Goal: Transaction & Acquisition: Book appointment/travel/reservation

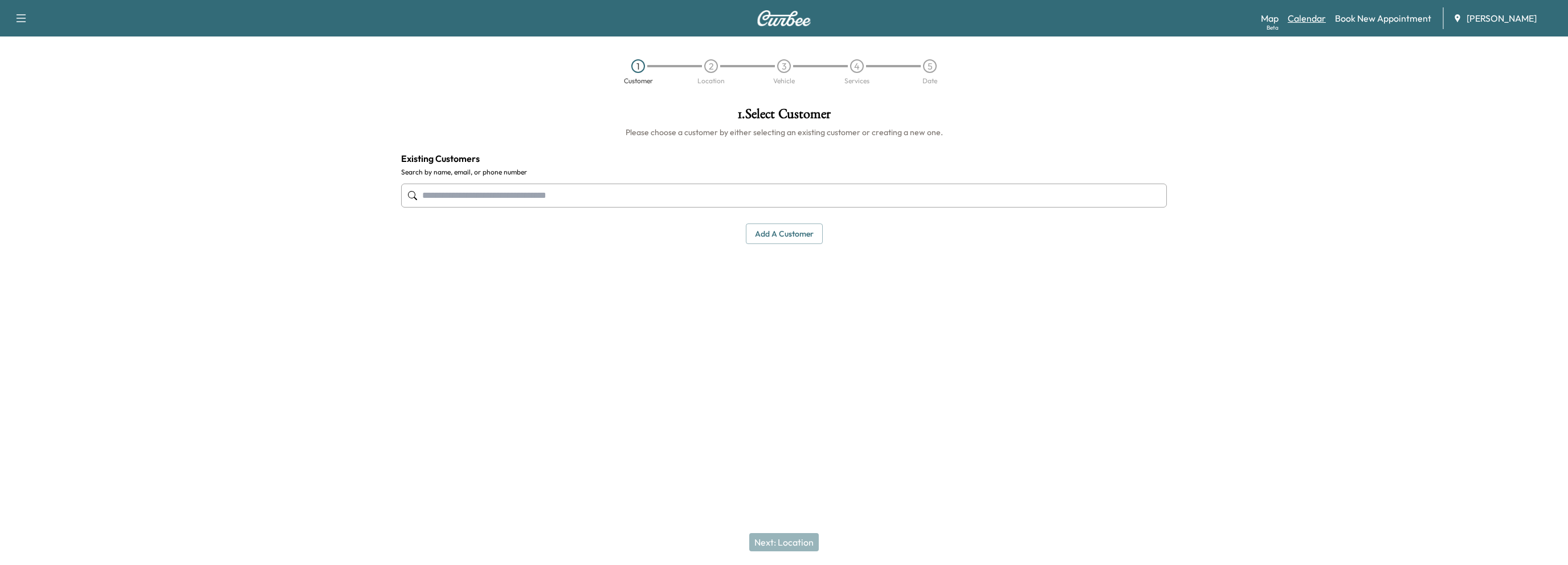
click at [1312, 22] on link "Calendar" at bounding box center [1307, 18] width 38 height 14
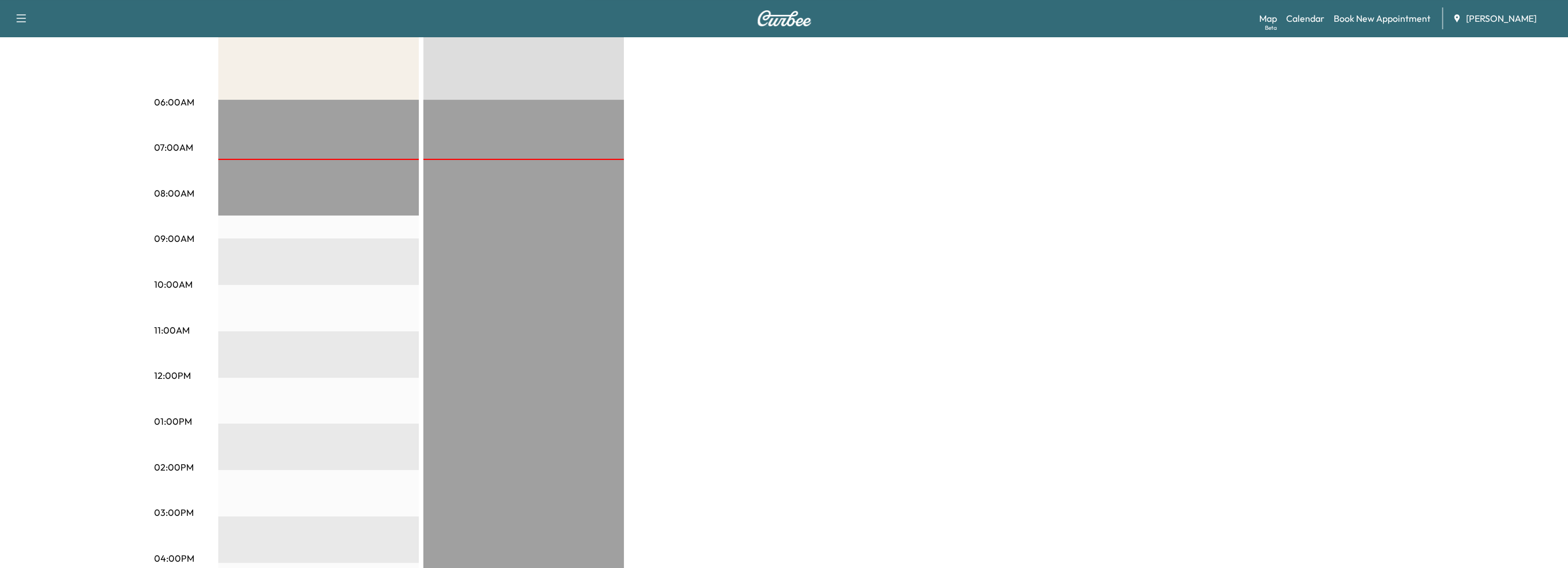
scroll to position [172, 0]
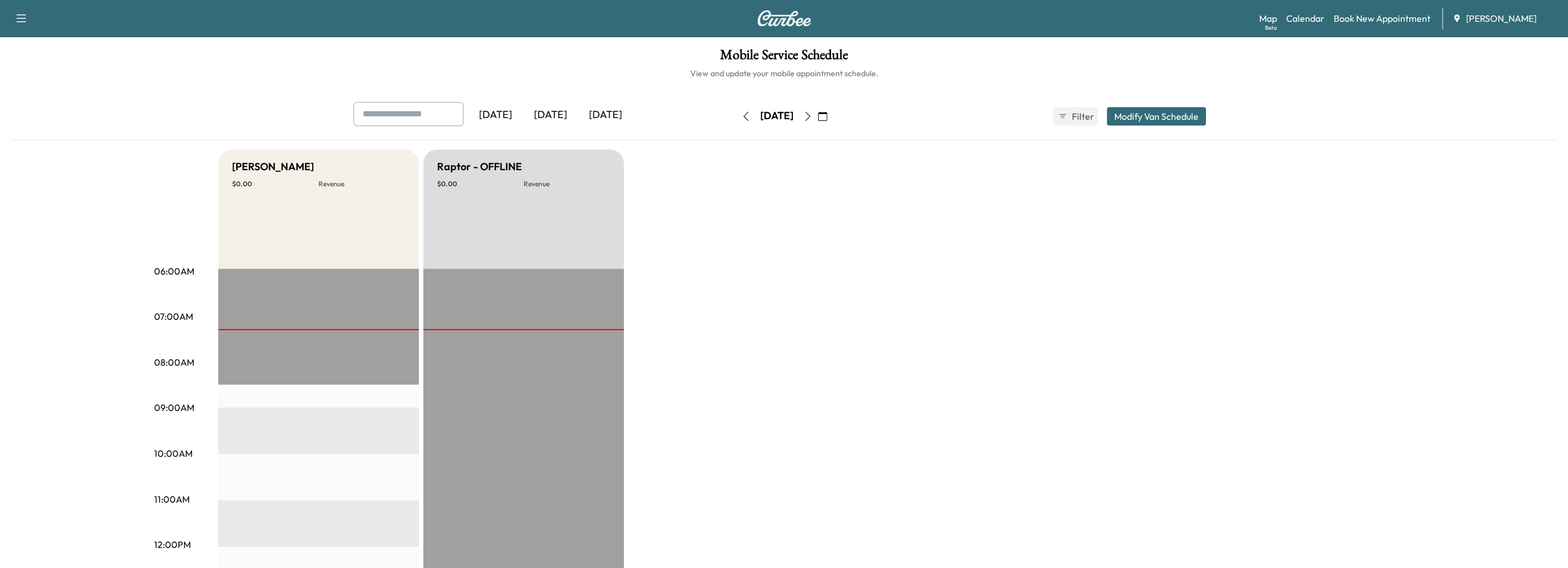
click at [609, 116] on div "[DATE]" at bounding box center [605, 115] width 55 height 26
drag, startPoint x: 557, startPoint y: 114, endPoint x: 582, endPoint y: 133, distance: 31.4
click at [557, 114] on div "[DATE]" at bounding box center [550, 115] width 55 height 26
click at [623, 113] on div "[DATE]" at bounding box center [605, 115] width 55 height 26
click at [547, 112] on div "[DATE]" at bounding box center [550, 115] width 55 height 26
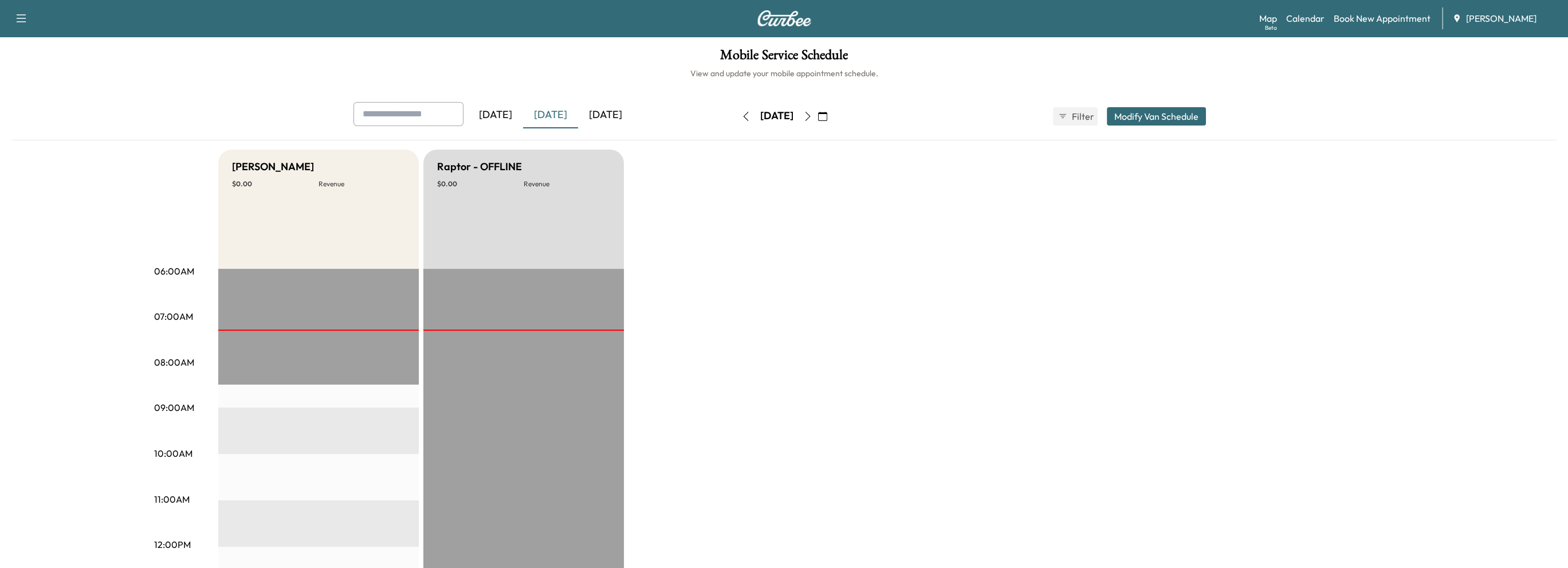
click at [827, 116] on icon "button" at bounding box center [822, 116] width 9 height 9
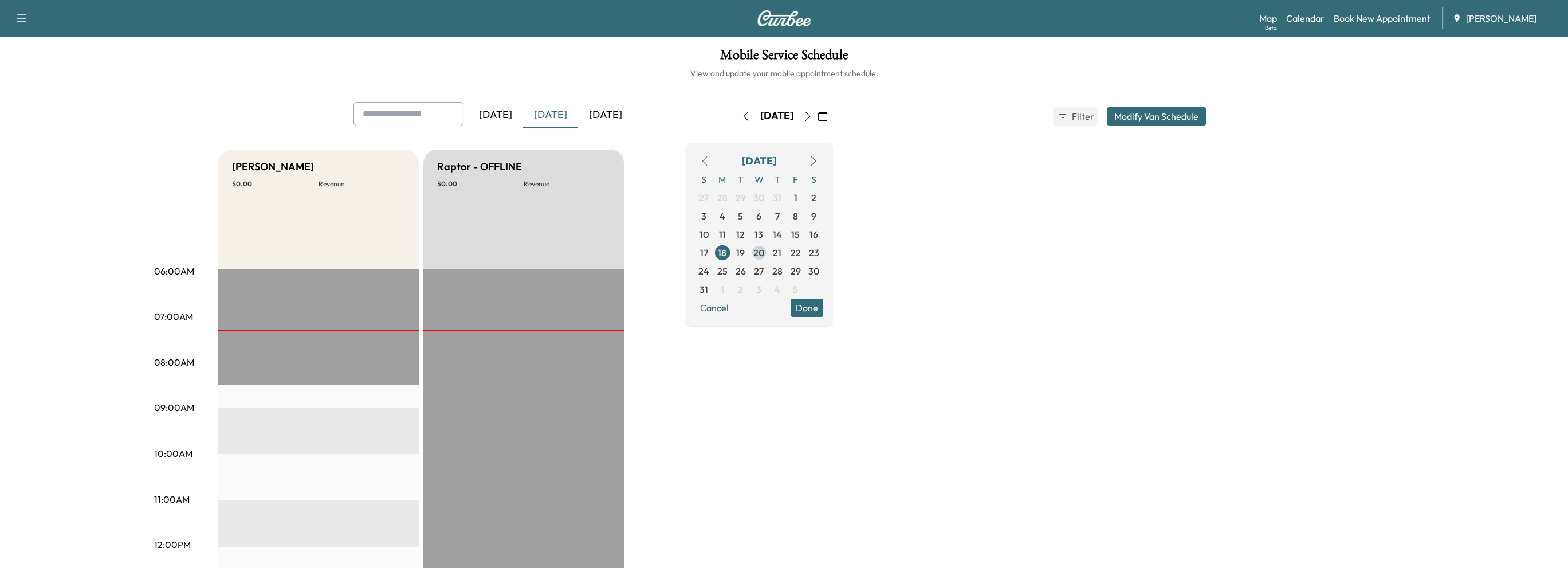
click at [764, 250] on span "20" at bounding box center [758, 252] width 11 height 14
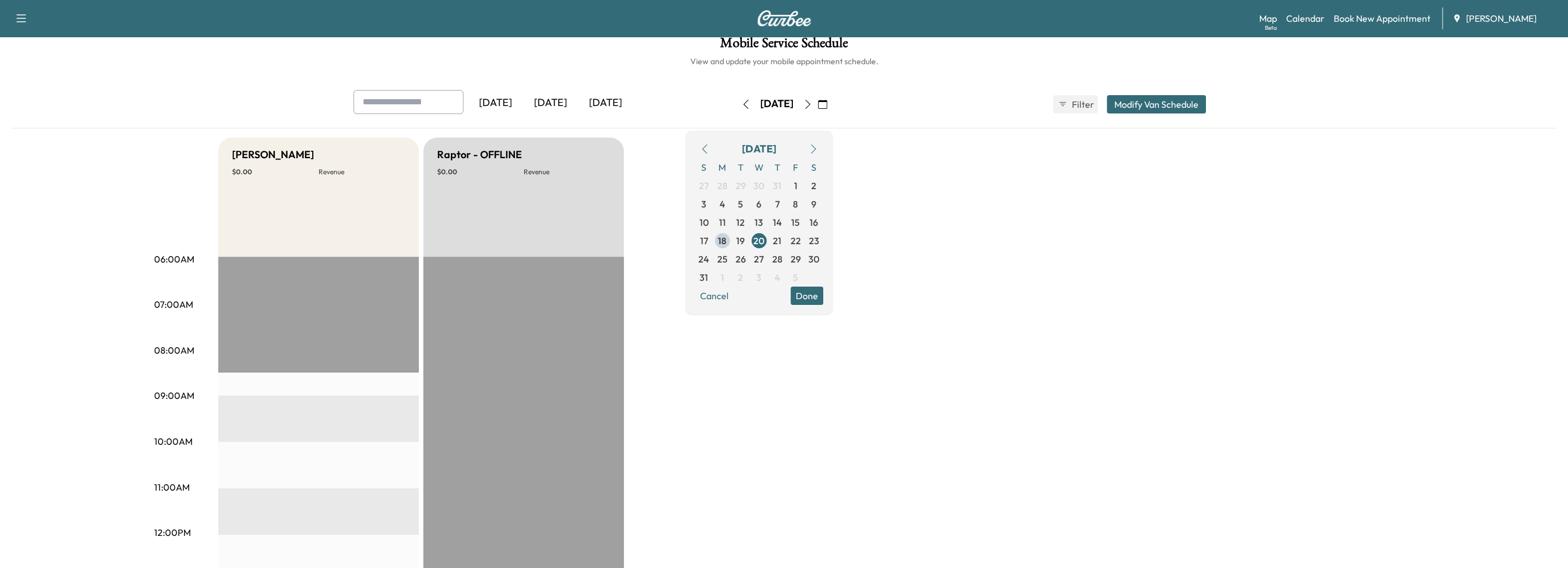
scroll to position [57, 0]
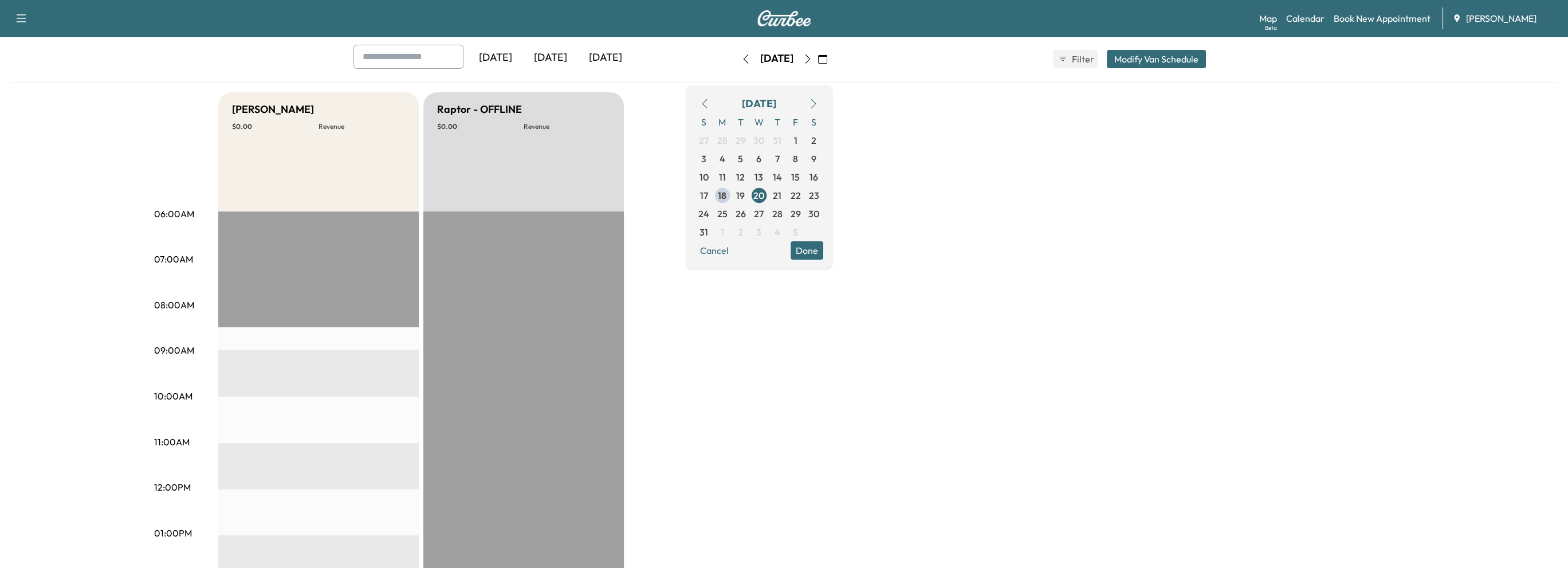
click at [823, 254] on button "Done" at bounding box center [806, 250] width 33 height 18
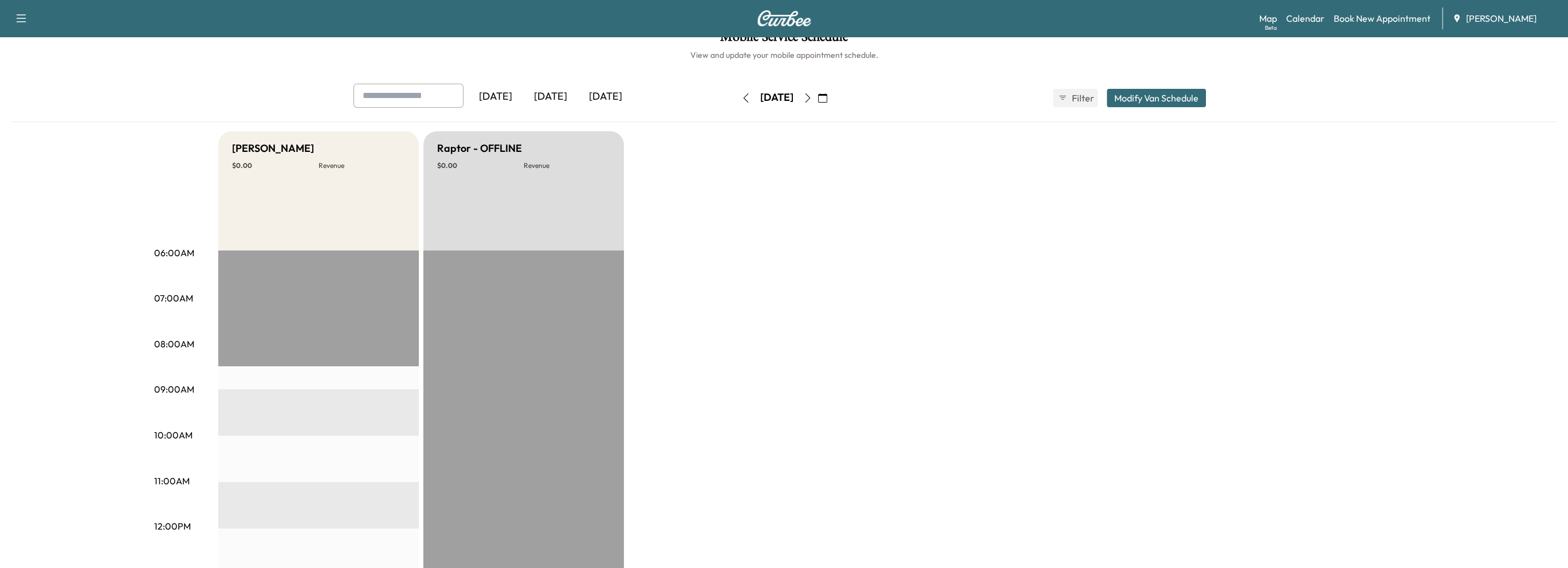
scroll to position [0, 0]
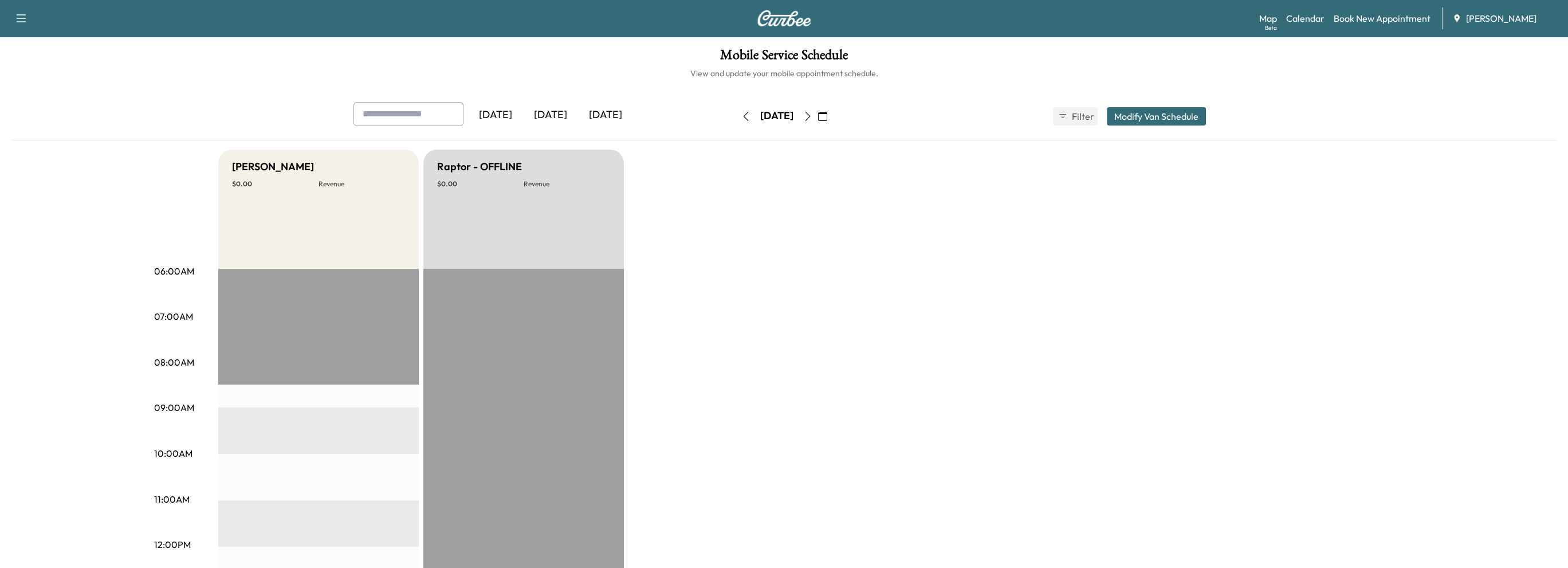
click at [827, 113] on icon "button" at bounding box center [822, 116] width 9 height 9
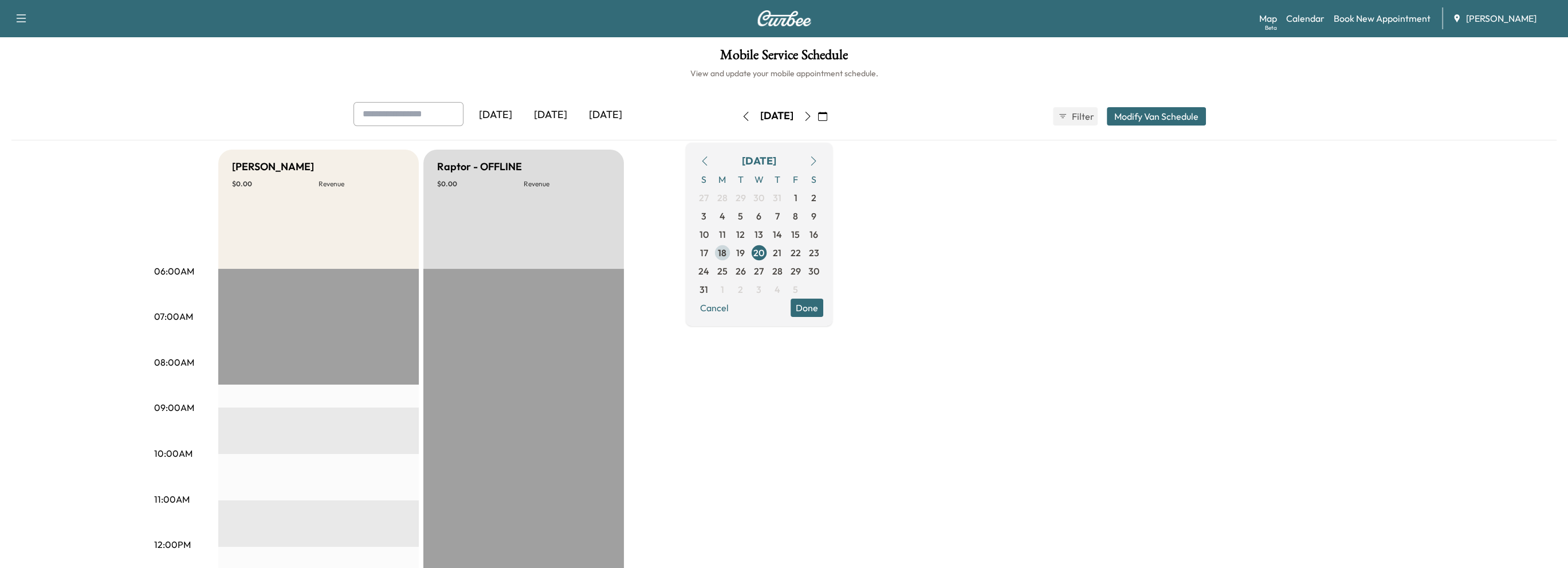
click at [726, 255] on span "18" at bounding box center [721, 252] width 9 height 14
